Goal: Task Accomplishment & Management: Manage account settings

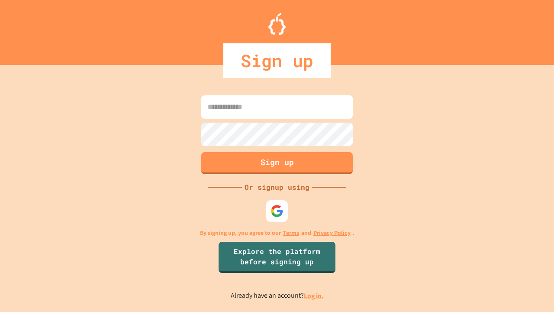
click at [314, 295] on link "Log in." at bounding box center [314, 295] width 20 height 9
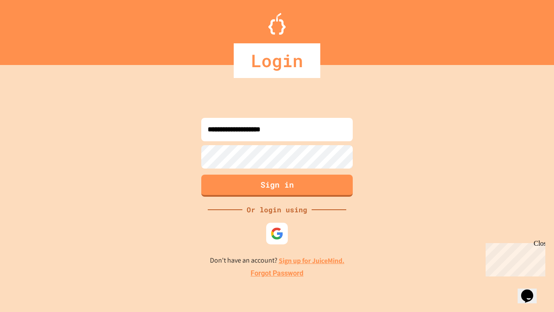
type input "**********"
